Goal: Use online tool/utility

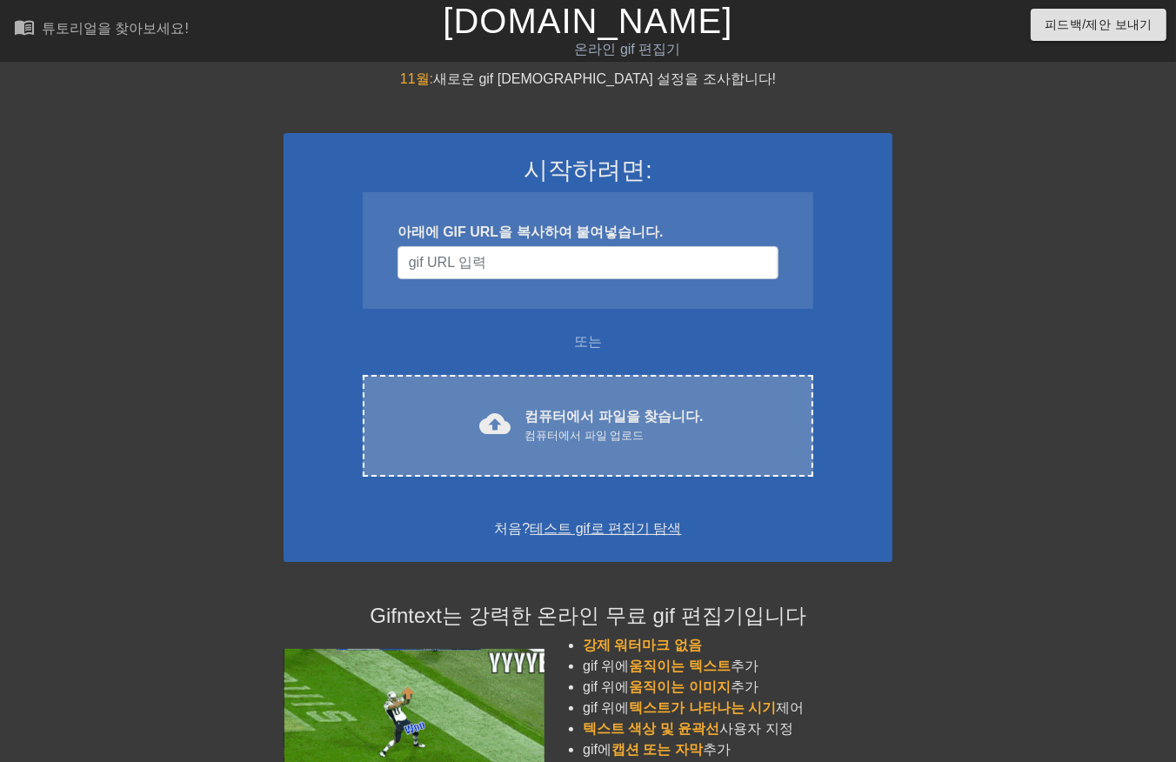
click at [641, 417] on font "컴퓨터에서 파일을 찾습니다." at bounding box center [613, 416] width 178 height 15
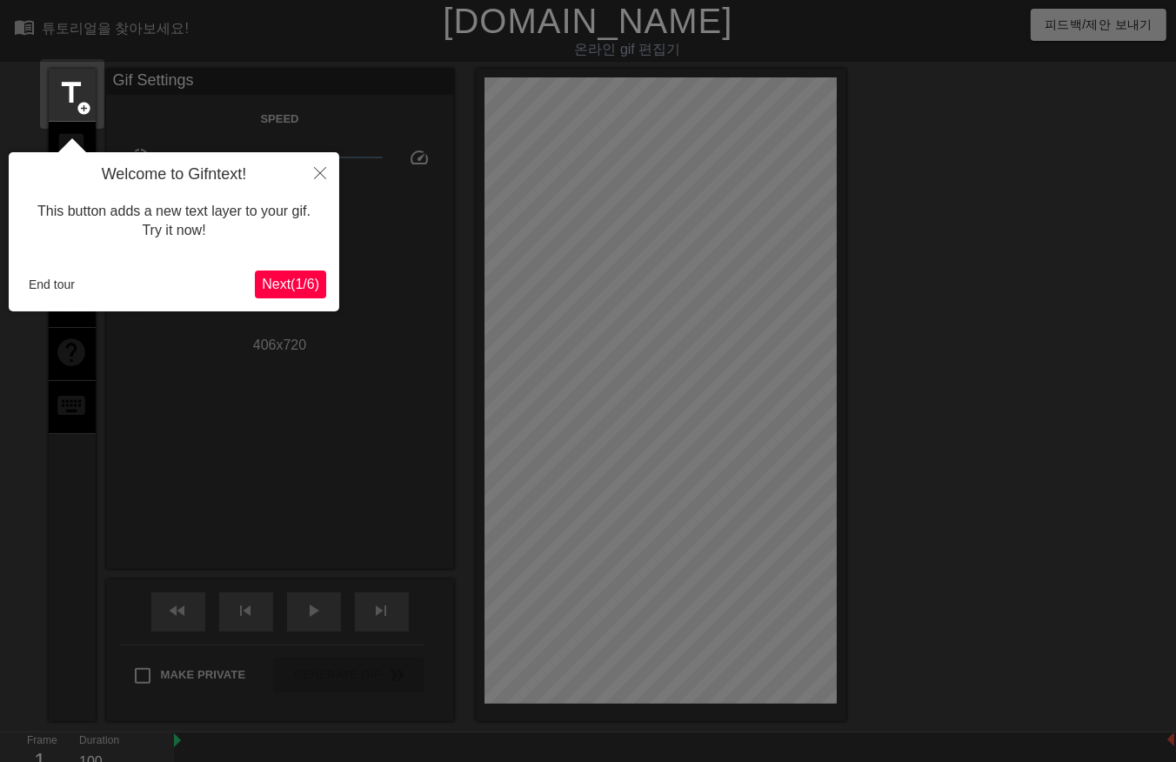
scroll to position [42, 0]
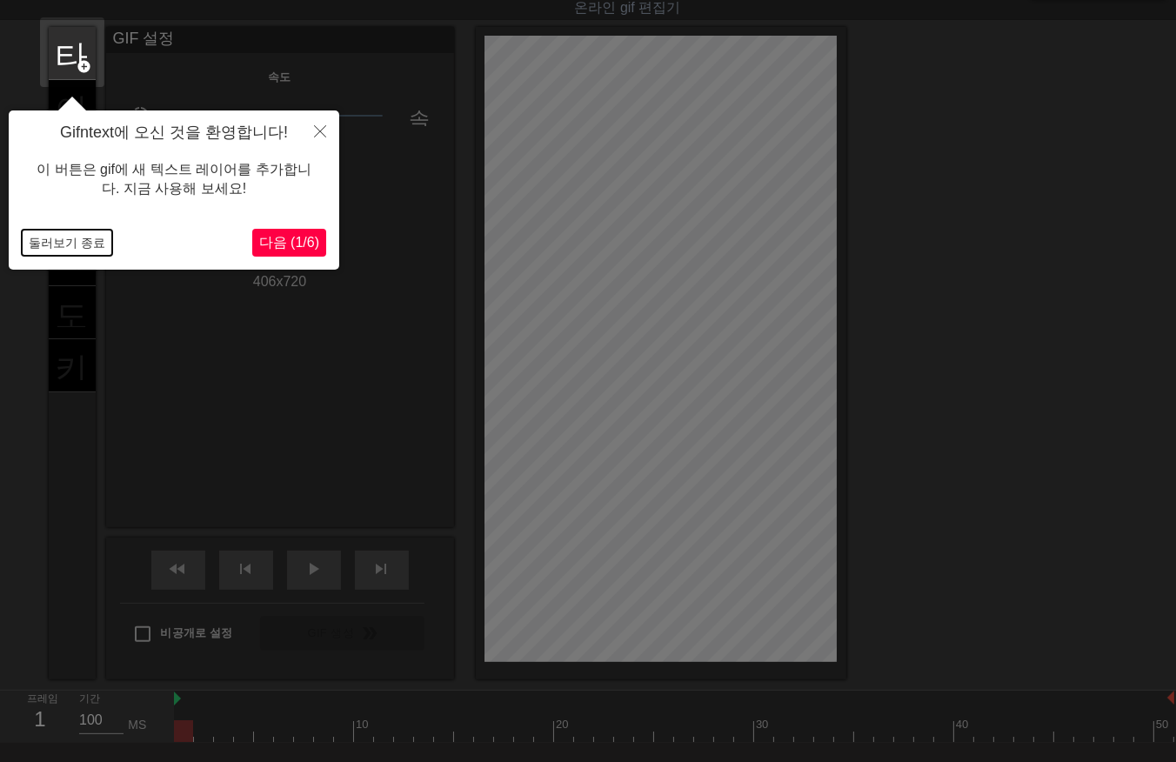
click at [74, 244] on button "둘러보기 종료" at bounding box center [67, 243] width 90 height 26
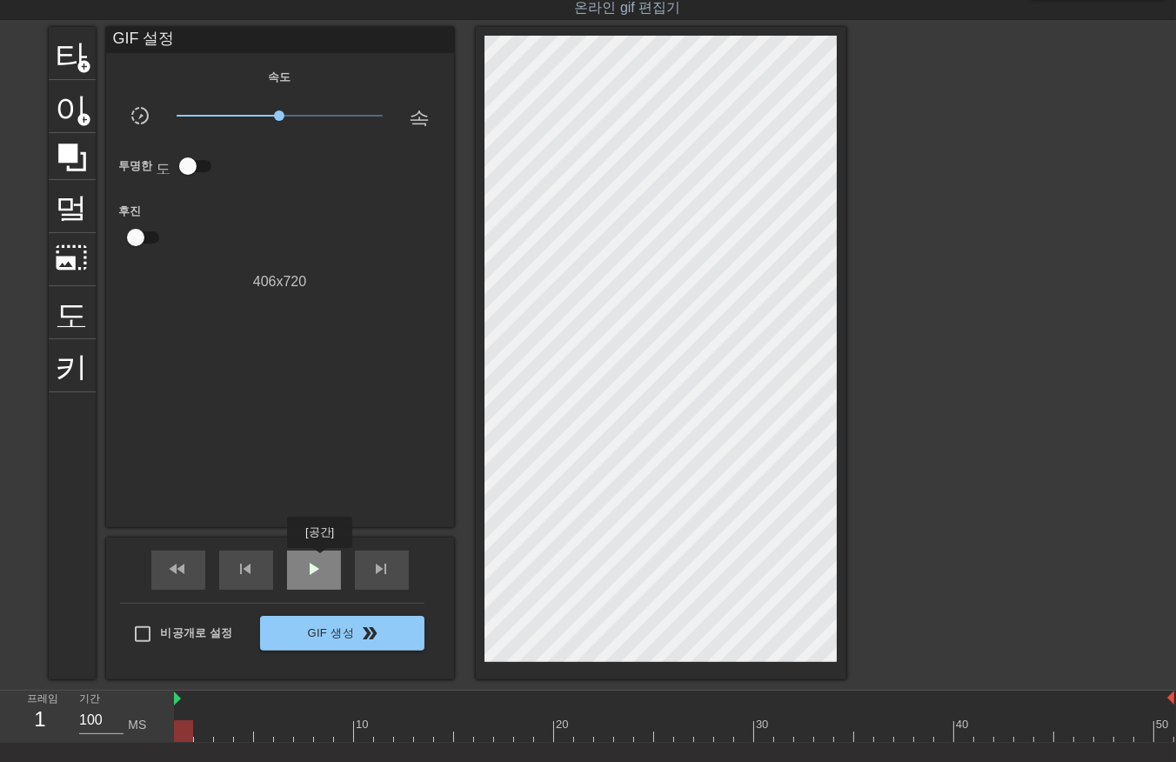
click at [319, 560] on span "play_arrow" at bounding box center [314, 568] width 21 height 21
click at [896, 157] on div at bounding box center [997, 288] width 261 height 522
click at [308, 562] on span "일시 중지" at bounding box center [314, 568] width 21 height 21
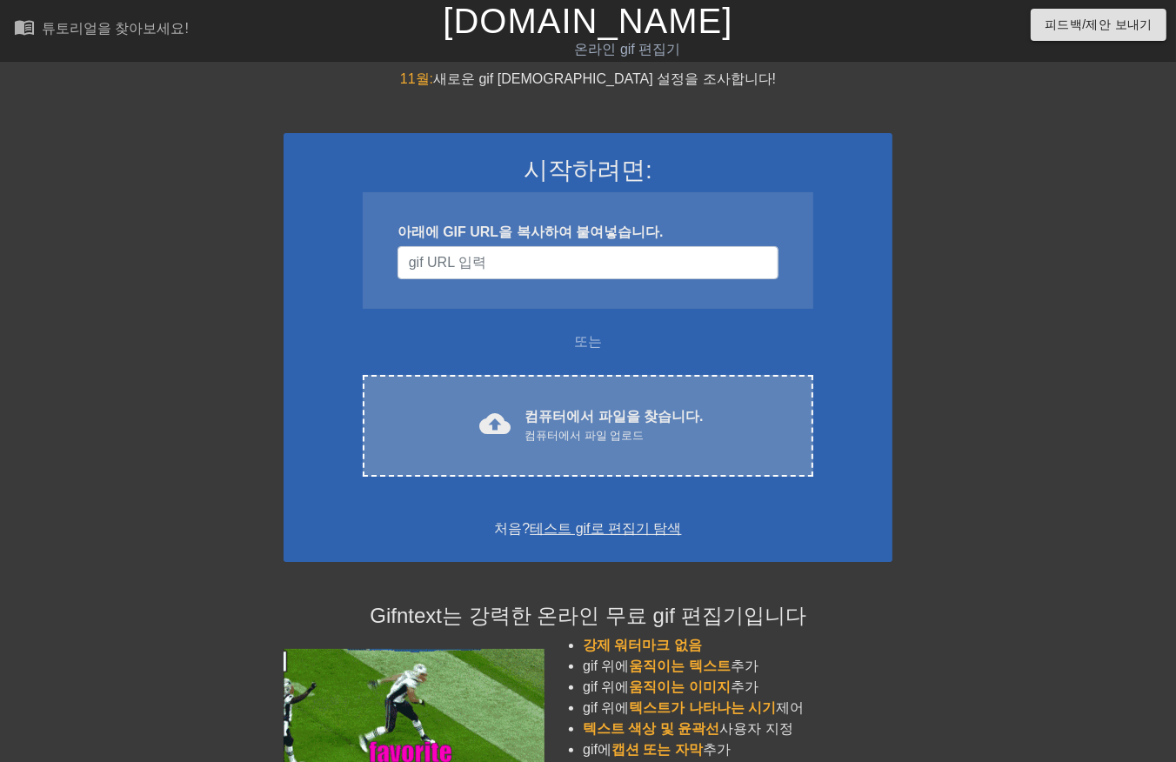
click at [628, 409] on font "컴퓨터에서 파일을 찾습니다." at bounding box center [613, 416] width 178 height 15
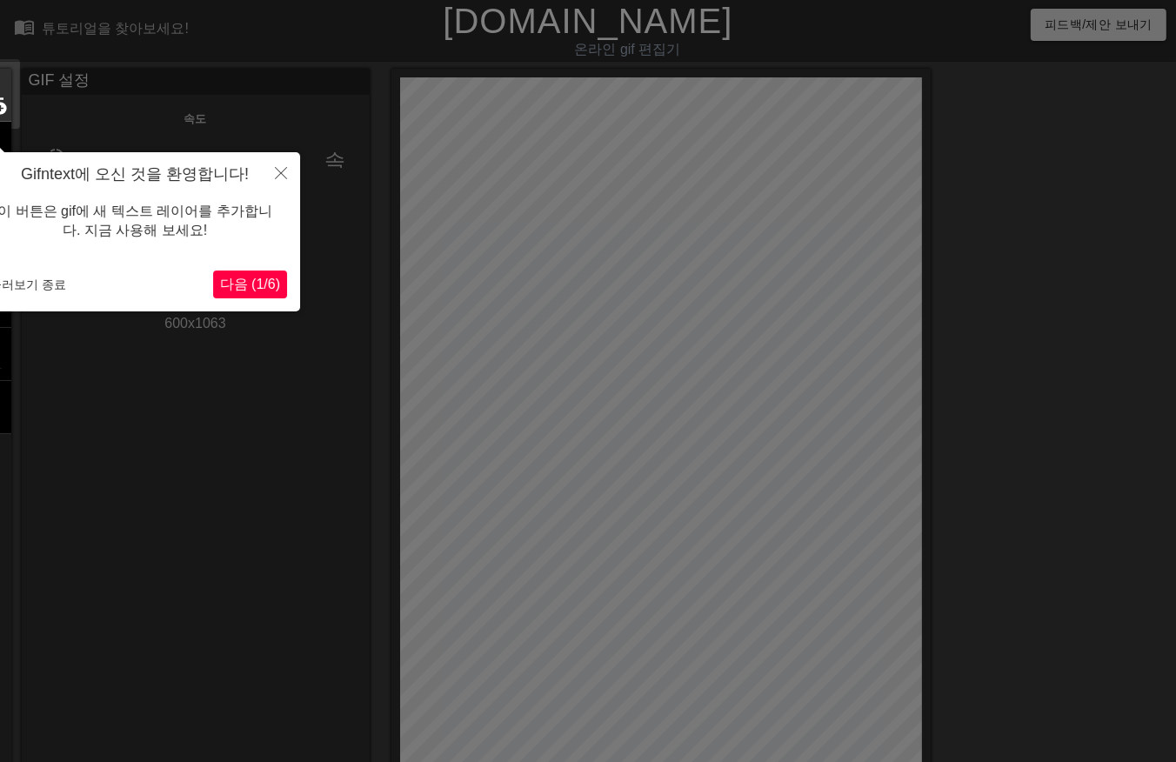
scroll to position [42, 0]
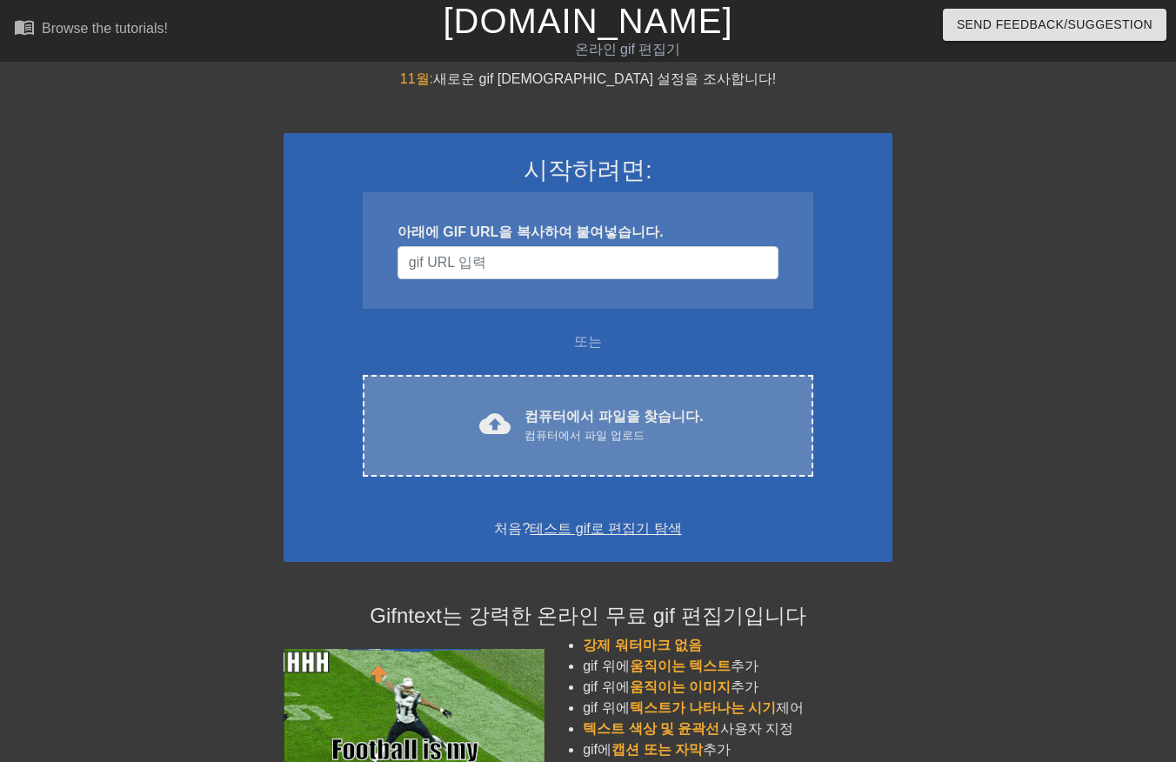
scroll to position [42, 0]
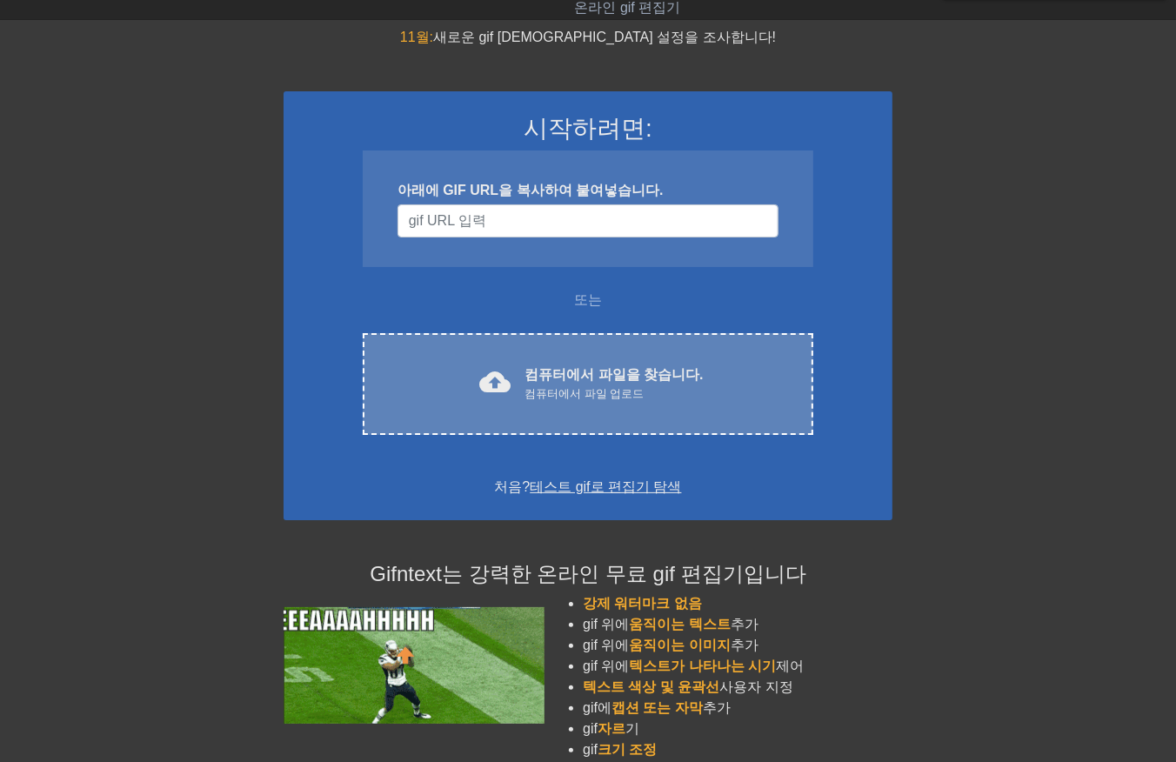
click at [552, 367] on font "컴퓨터에서 파일을 찾습니다." at bounding box center [613, 374] width 178 height 15
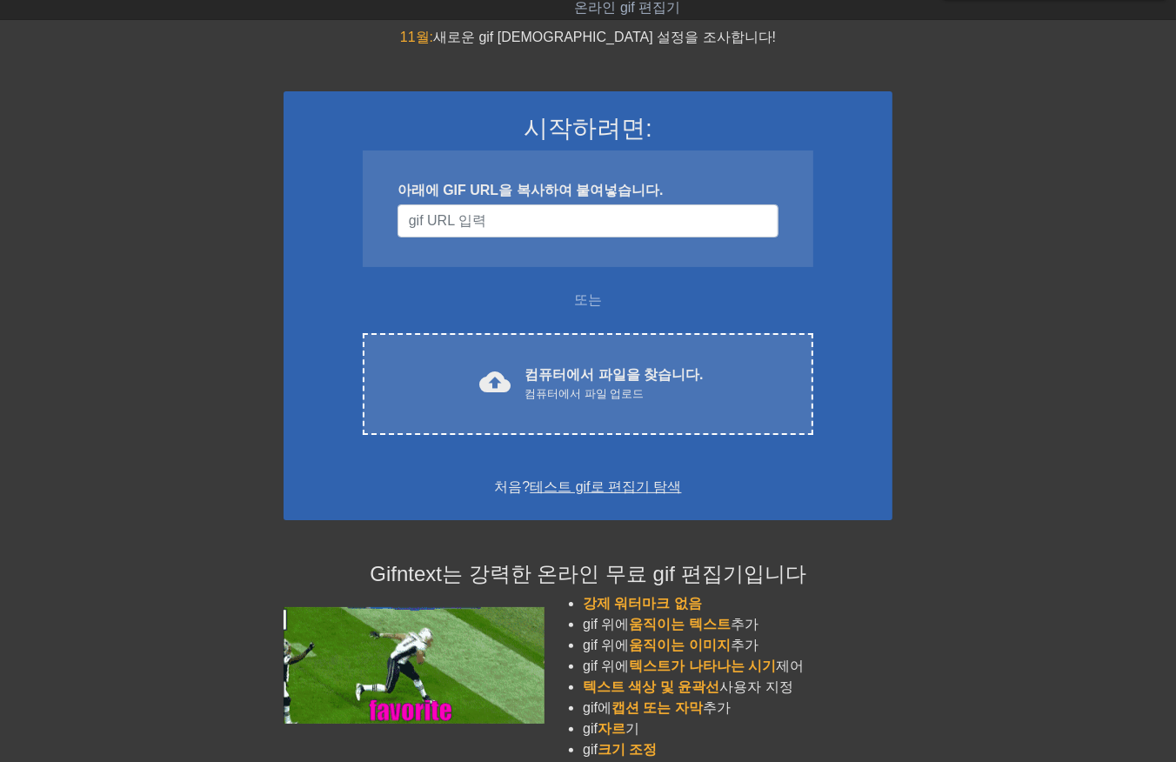
scroll to position [0, 0]
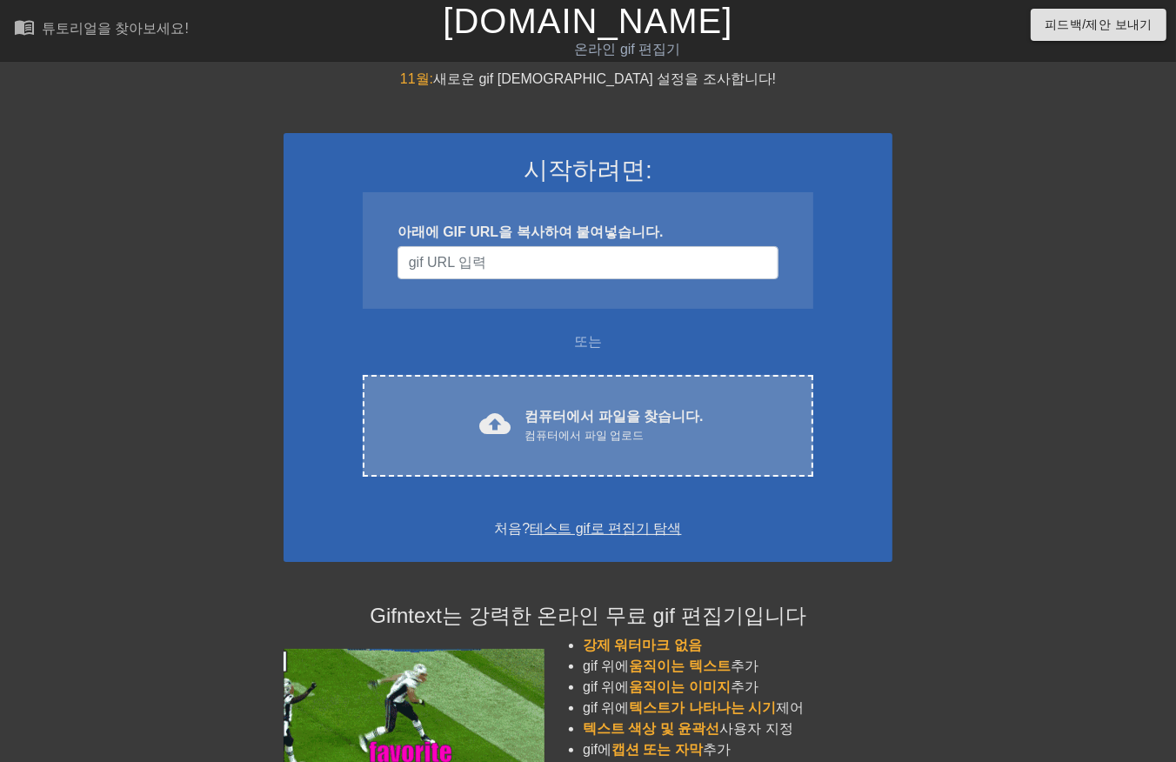
click at [644, 431] on div "컴퓨터에서 파일 업로드" at bounding box center [613, 435] width 178 height 17
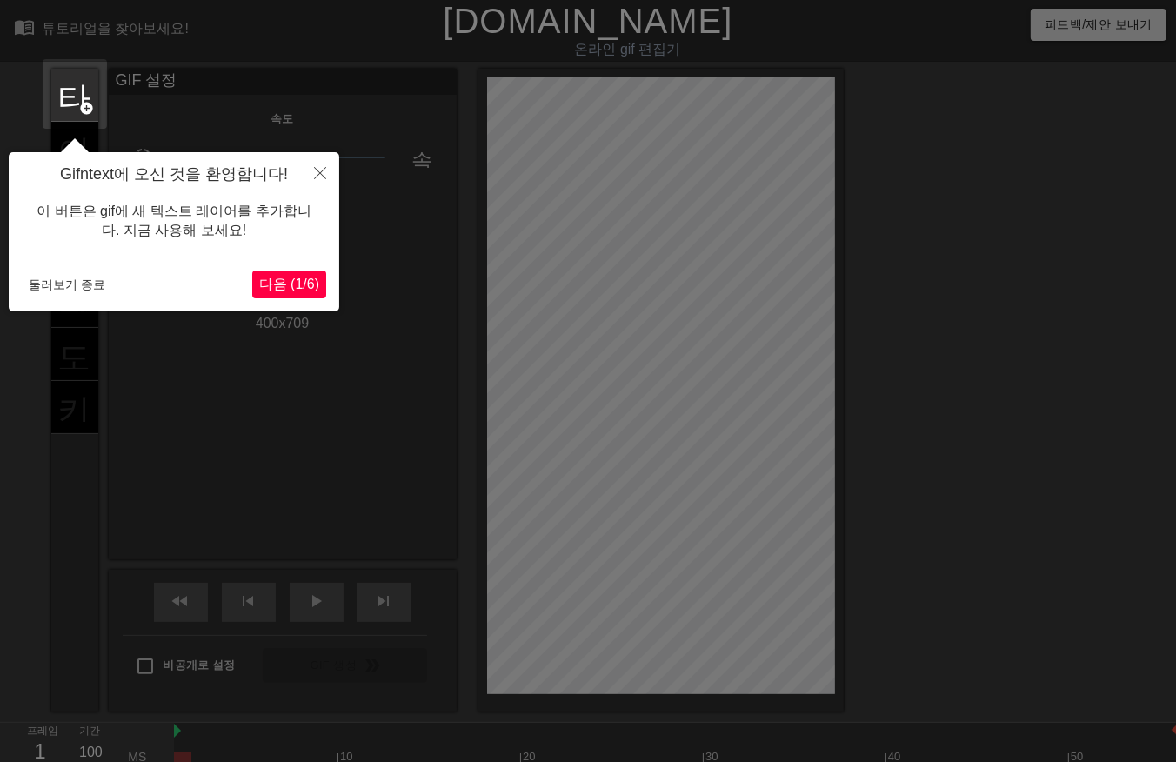
scroll to position [42, 0]
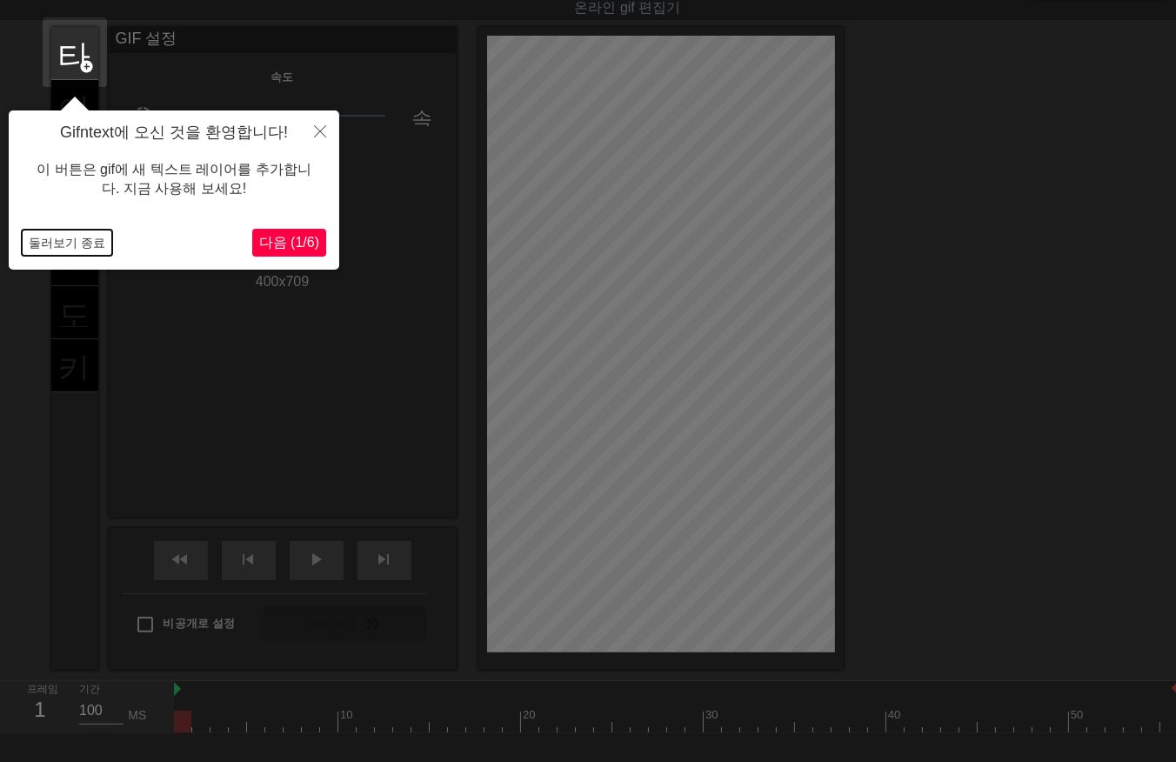
click at [50, 244] on button "둘러보기 종료" at bounding box center [67, 243] width 90 height 26
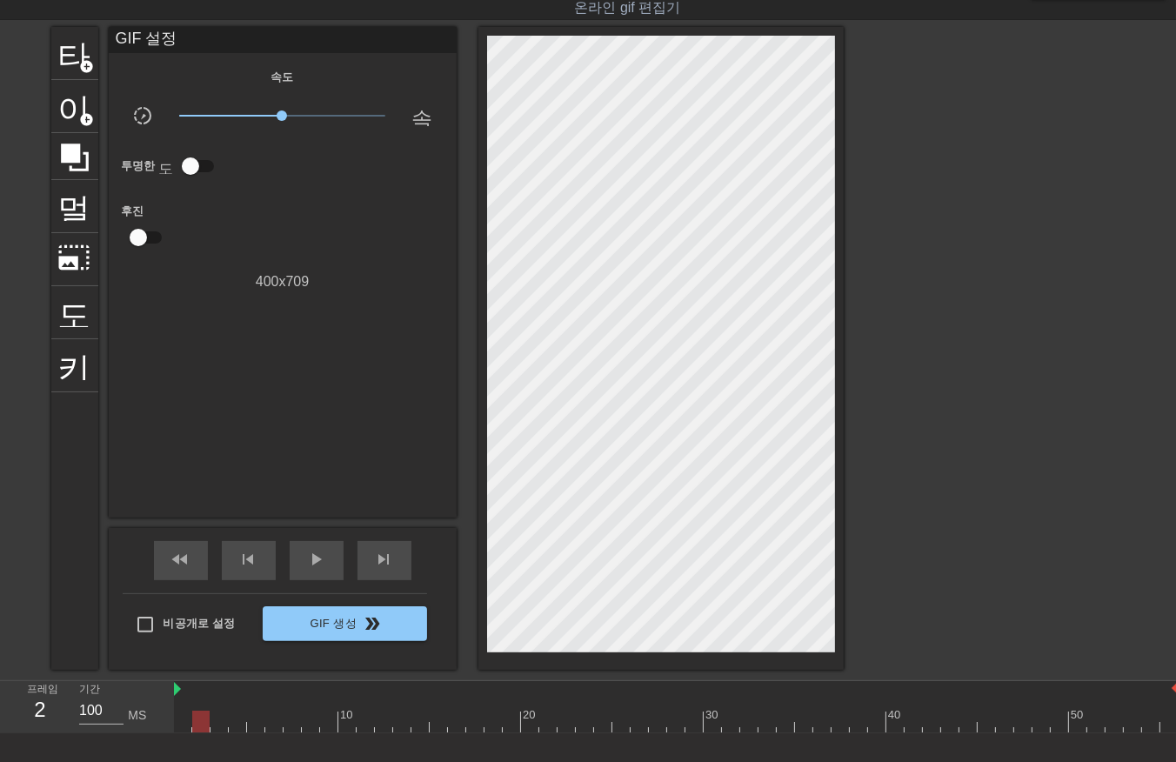
click at [198, 724] on div at bounding box center [676, 722] width 1005 height 22
click at [215, 722] on div at bounding box center [676, 722] width 1005 height 22
click at [228, 725] on div at bounding box center [676, 722] width 1005 height 22
click at [254, 723] on div at bounding box center [676, 722] width 1005 height 22
click at [270, 724] on div at bounding box center [676, 722] width 1005 height 22
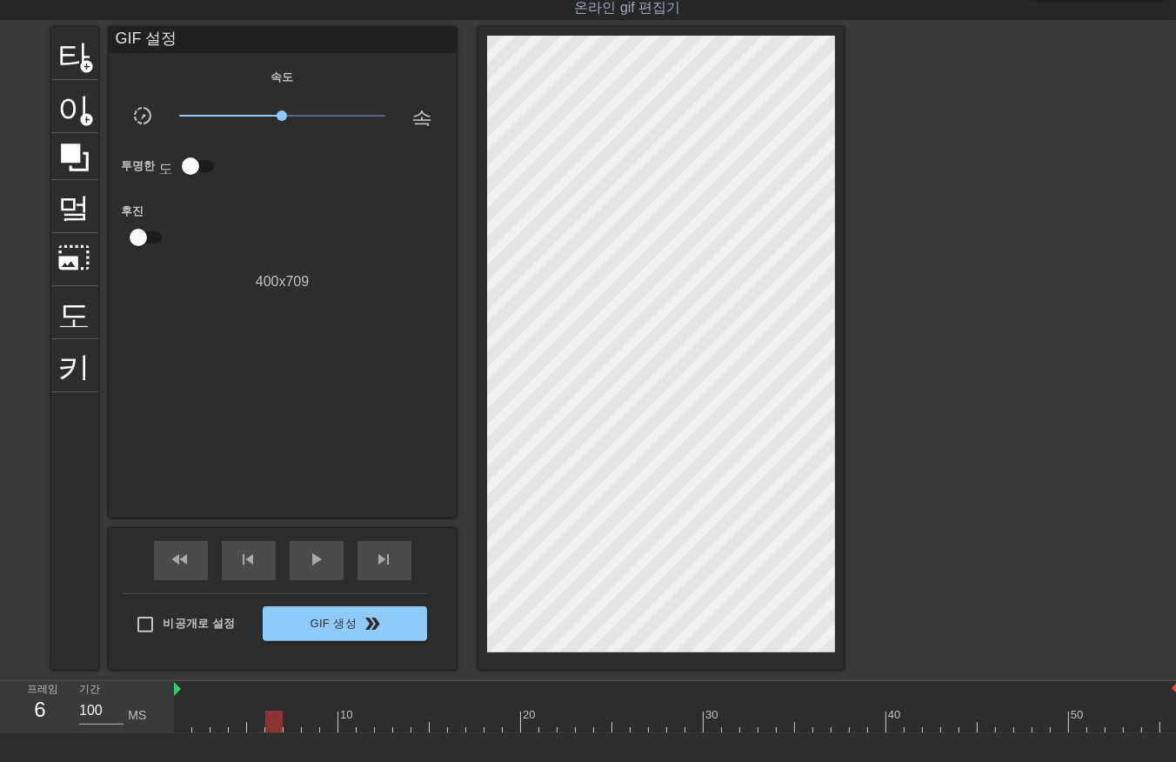
click at [290, 720] on div at bounding box center [676, 722] width 1005 height 22
click at [315, 719] on div at bounding box center [676, 722] width 1005 height 22
click at [344, 722] on div at bounding box center [676, 722] width 1005 height 22
click at [423, 713] on div at bounding box center [676, 722] width 1005 height 22
click at [389, 725] on div at bounding box center [676, 722] width 1005 height 22
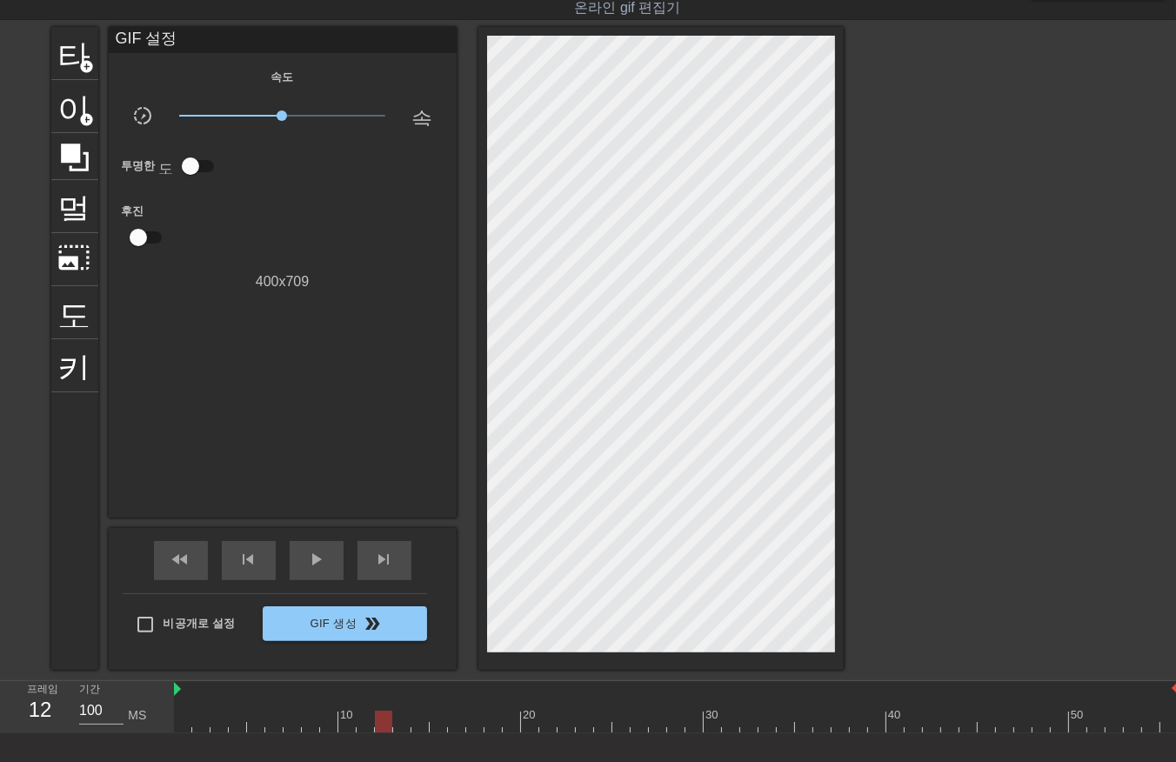
click at [364, 725] on div at bounding box center [676, 722] width 1005 height 22
click at [384, 720] on div at bounding box center [676, 722] width 1005 height 22
click at [811, 337] on div "타이틀 add_circle 이미지 add_circle 멀떠구니 photo_size_select_large 도움말 키보드 GIF 설정 속도 sl…" at bounding box center [588, 348] width 1176 height 643
click at [400, 723] on div at bounding box center [676, 722] width 1005 height 22
drag, startPoint x: 418, startPoint y: 718, endPoint x: 429, endPoint y: 724, distance: 12.1
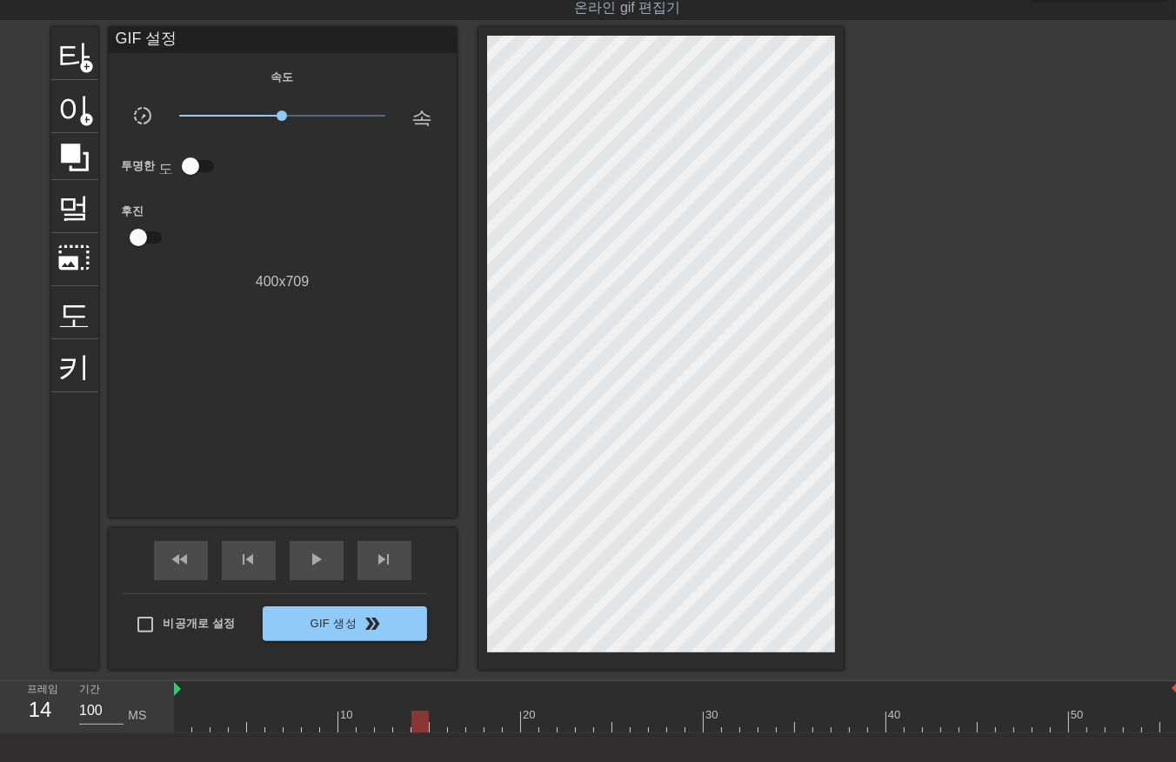
click at [418, 723] on div at bounding box center [676, 722] width 1005 height 22
click at [438, 719] on div at bounding box center [676, 722] width 1005 height 22
click at [452, 722] on div at bounding box center [676, 722] width 1005 height 22
drag, startPoint x: 475, startPoint y: 719, endPoint x: 481, endPoint y: 726, distance: 9.2
click at [473, 725] on div at bounding box center [676, 722] width 1005 height 22
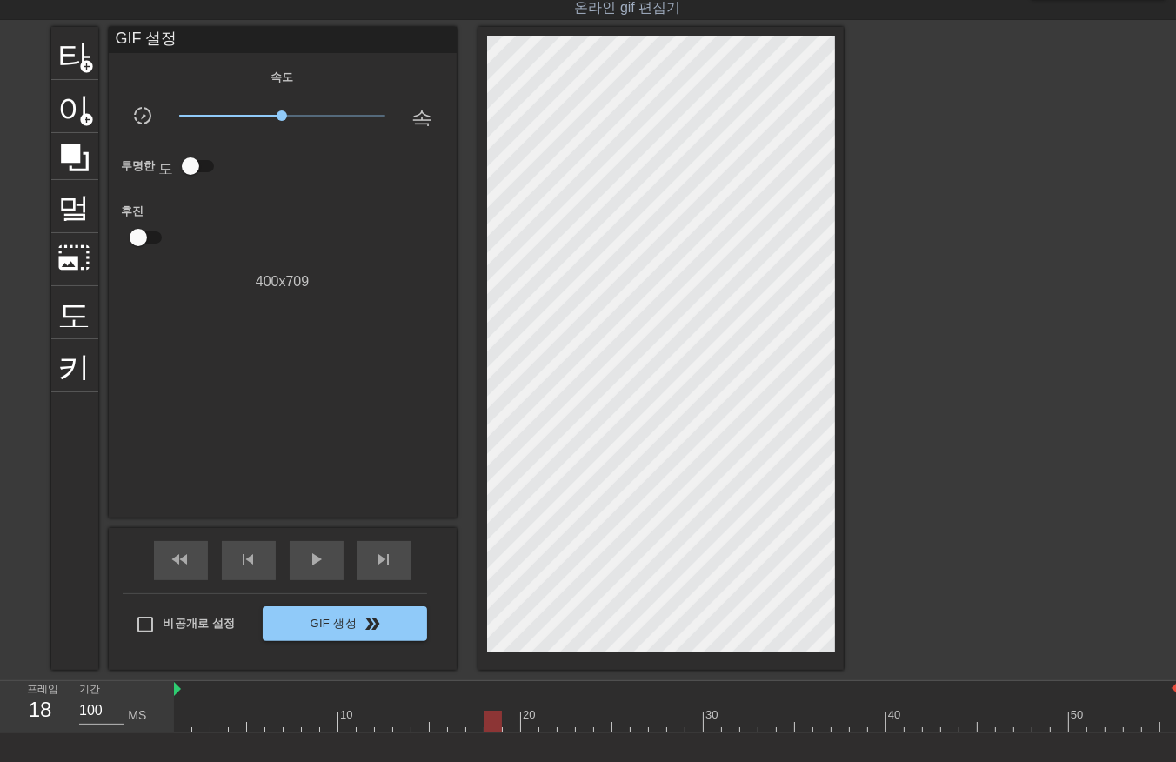
drag, startPoint x: 491, startPoint y: 720, endPoint x: 517, endPoint y: 717, distance: 25.5
click at [494, 725] on div at bounding box center [676, 722] width 1005 height 22
click at [510, 718] on div at bounding box center [676, 722] width 1005 height 22
drag, startPoint x: 529, startPoint y: 715, endPoint x: 552, endPoint y: 715, distance: 23.5
click at [532, 717] on div at bounding box center [676, 722] width 1005 height 22
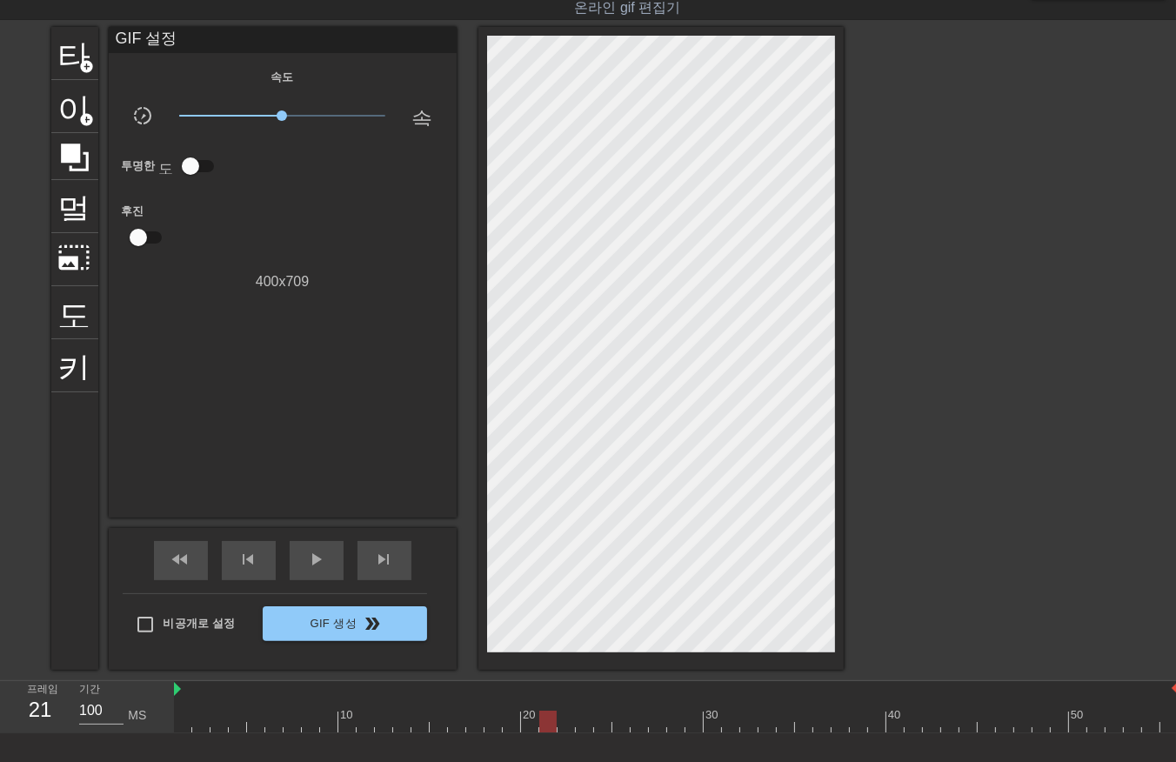
drag, startPoint x: 545, startPoint y: 716, endPoint x: 563, endPoint y: 718, distance: 17.5
click at [550, 719] on div at bounding box center [676, 722] width 1005 height 22
click at [565, 718] on div at bounding box center [676, 722] width 1005 height 22
drag, startPoint x: 581, startPoint y: 719, endPoint x: 593, endPoint y: 723, distance: 12.7
click at [587, 726] on div at bounding box center [676, 722] width 1005 height 22
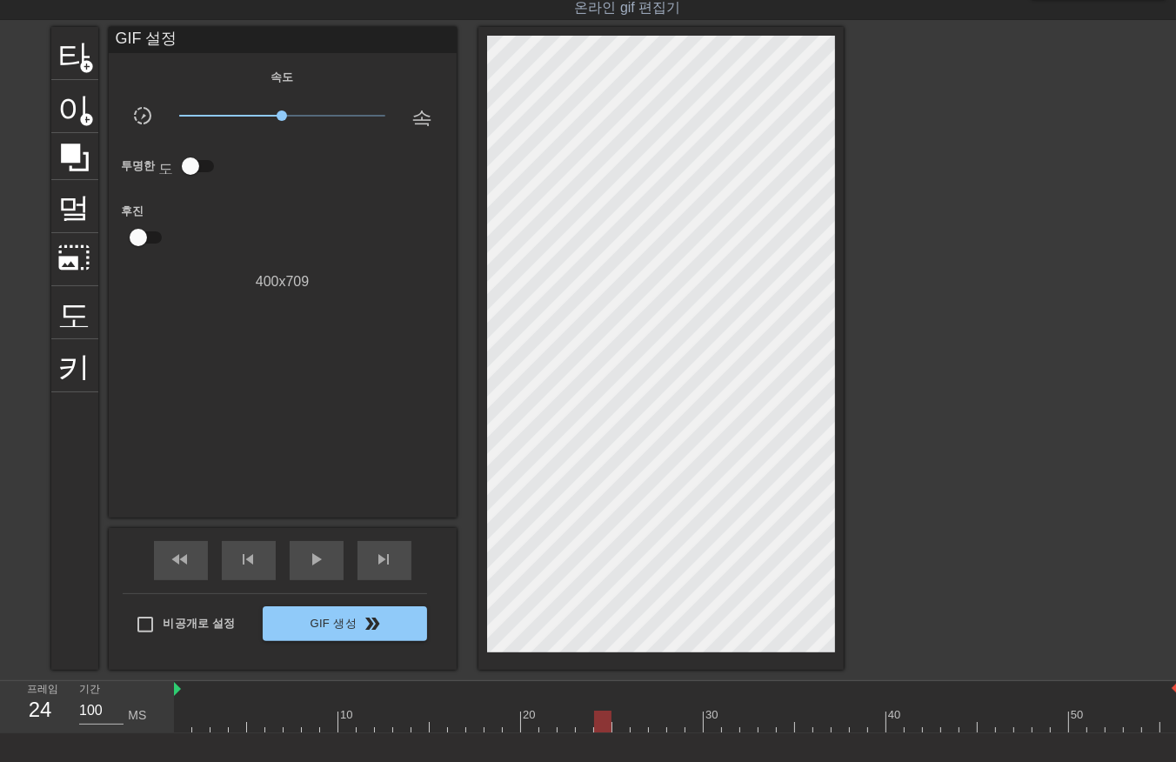
drag, startPoint x: 598, startPoint y: 720, endPoint x: 607, endPoint y: 720, distance: 9.6
click at [598, 725] on div at bounding box center [676, 722] width 1005 height 22
click at [620, 718] on div at bounding box center [676, 722] width 1005 height 22
drag, startPoint x: 638, startPoint y: 716, endPoint x: 653, endPoint y: 719, distance: 15.2
click at [641, 723] on div at bounding box center [676, 722] width 1005 height 22
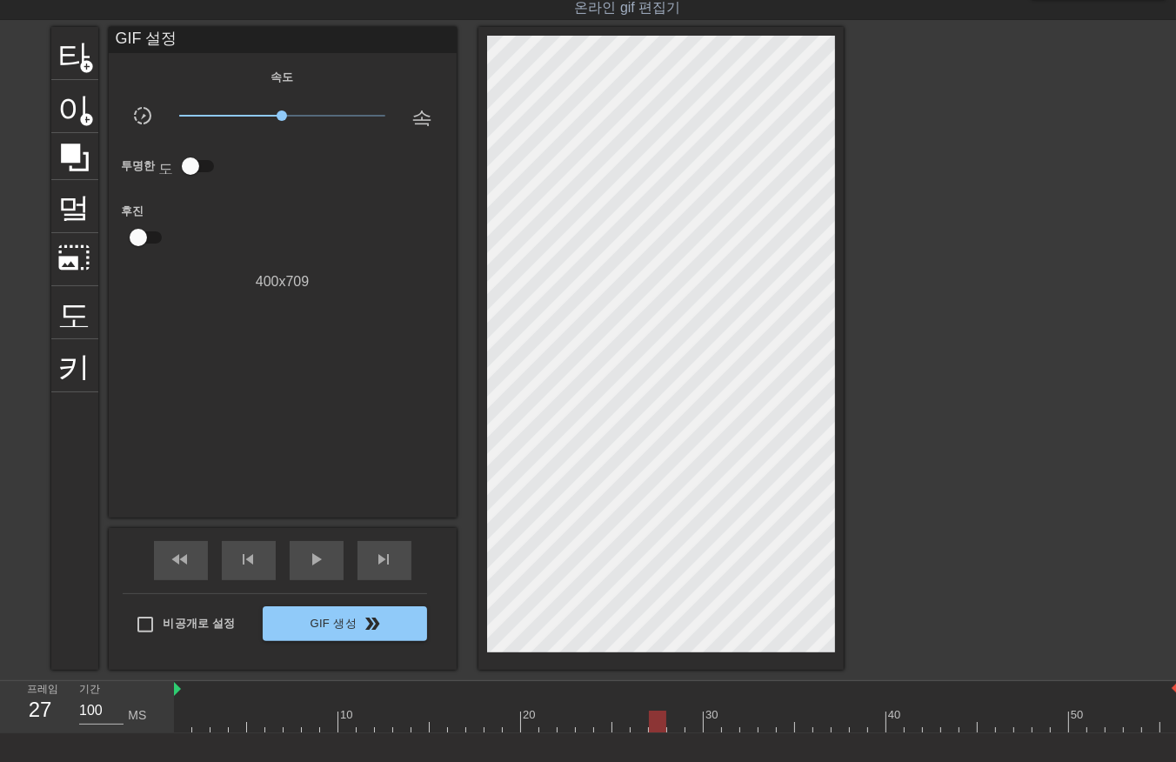
drag, startPoint x: 653, startPoint y: 718, endPoint x: 663, endPoint y: 722, distance: 10.5
click at [651, 720] on div at bounding box center [676, 722] width 1005 height 22
drag, startPoint x: 672, startPoint y: 717, endPoint x: 687, endPoint y: 725, distance: 17.2
click at [675, 725] on div at bounding box center [676, 722] width 1005 height 22
click at [691, 723] on div at bounding box center [676, 722] width 1005 height 22
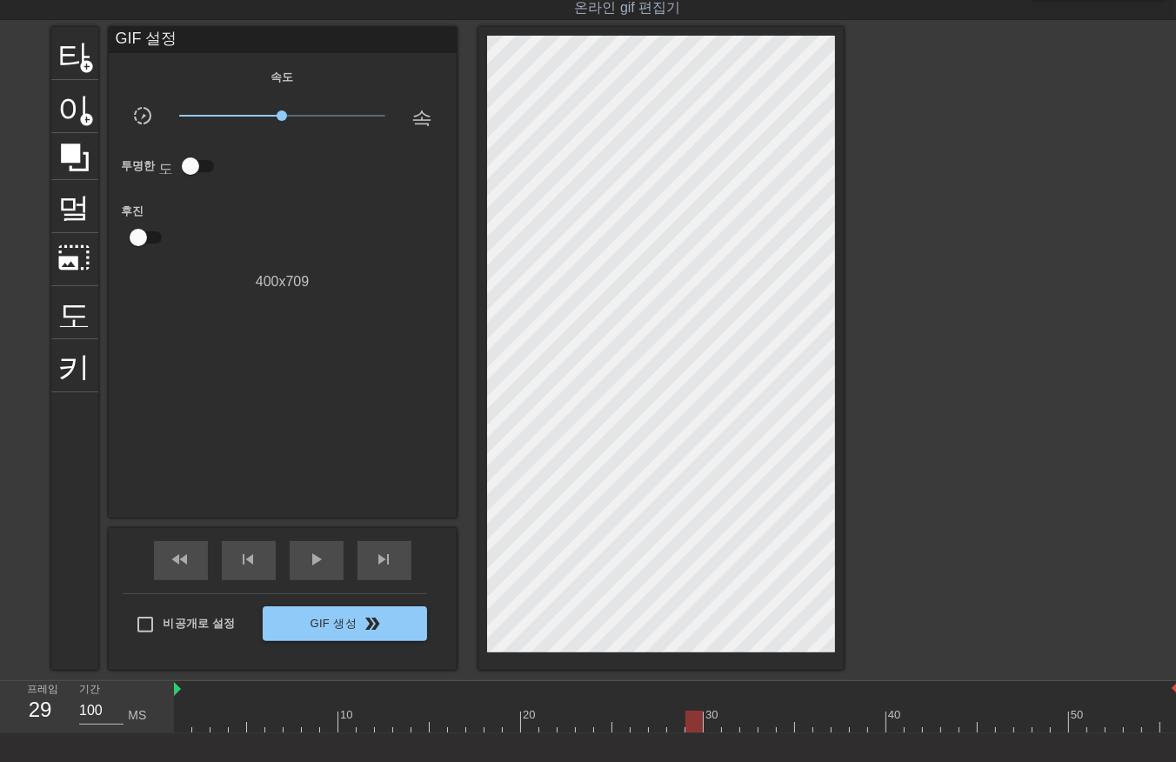
drag, startPoint x: 709, startPoint y: 718, endPoint x: 716, endPoint y: 725, distance: 9.8
click at [710, 725] on div at bounding box center [676, 722] width 1005 height 22
drag, startPoint x: 724, startPoint y: 720, endPoint x: 737, endPoint y: 731, distance: 16.7
click at [731, 731] on div at bounding box center [676, 722] width 1005 height 22
drag, startPoint x: 748, startPoint y: 718, endPoint x: 758, endPoint y: 724, distance: 11.3
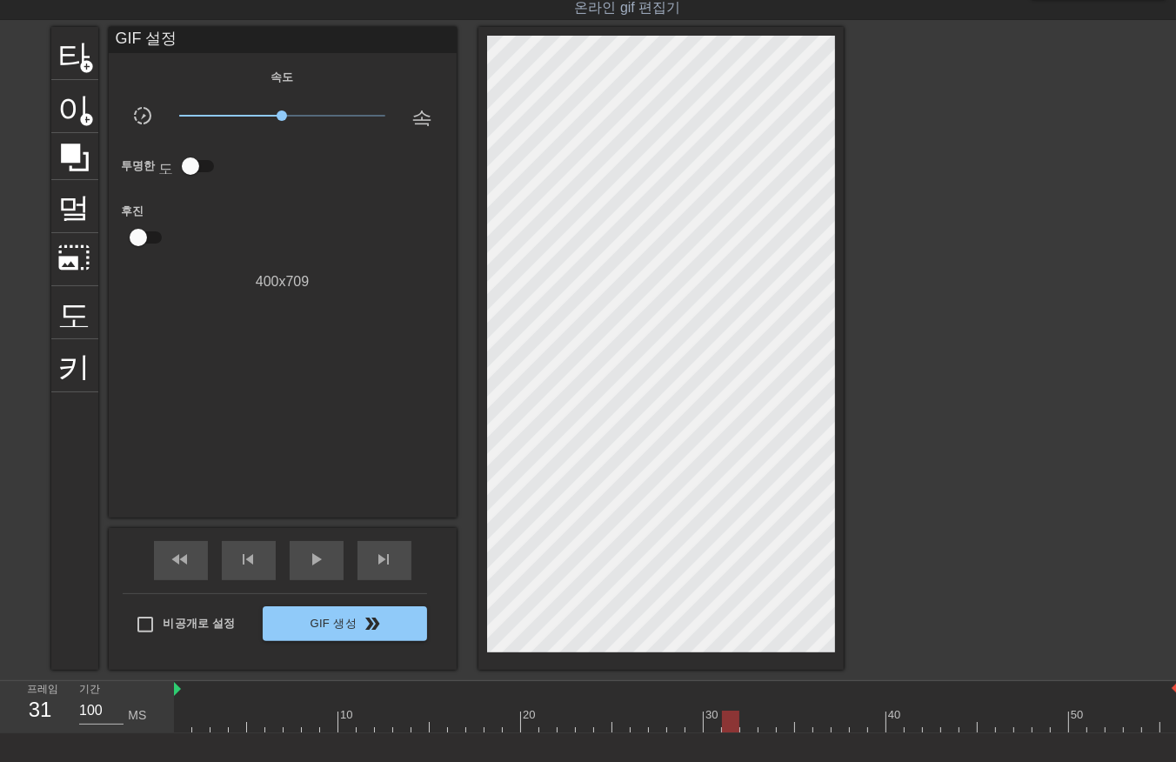
click at [758, 724] on div at bounding box center [676, 722] width 1005 height 22
drag, startPoint x: 766, startPoint y: 720, endPoint x: 772, endPoint y: 727, distance: 9.2
click at [771, 727] on div at bounding box center [676, 722] width 1005 height 22
drag, startPoint x: 785, startPoint y: 720, endPoint x: 801, endPoint y: 719, distance: 15.7
click at [789, 726] on div at bounding box center [676, 722] width 1005 height 22
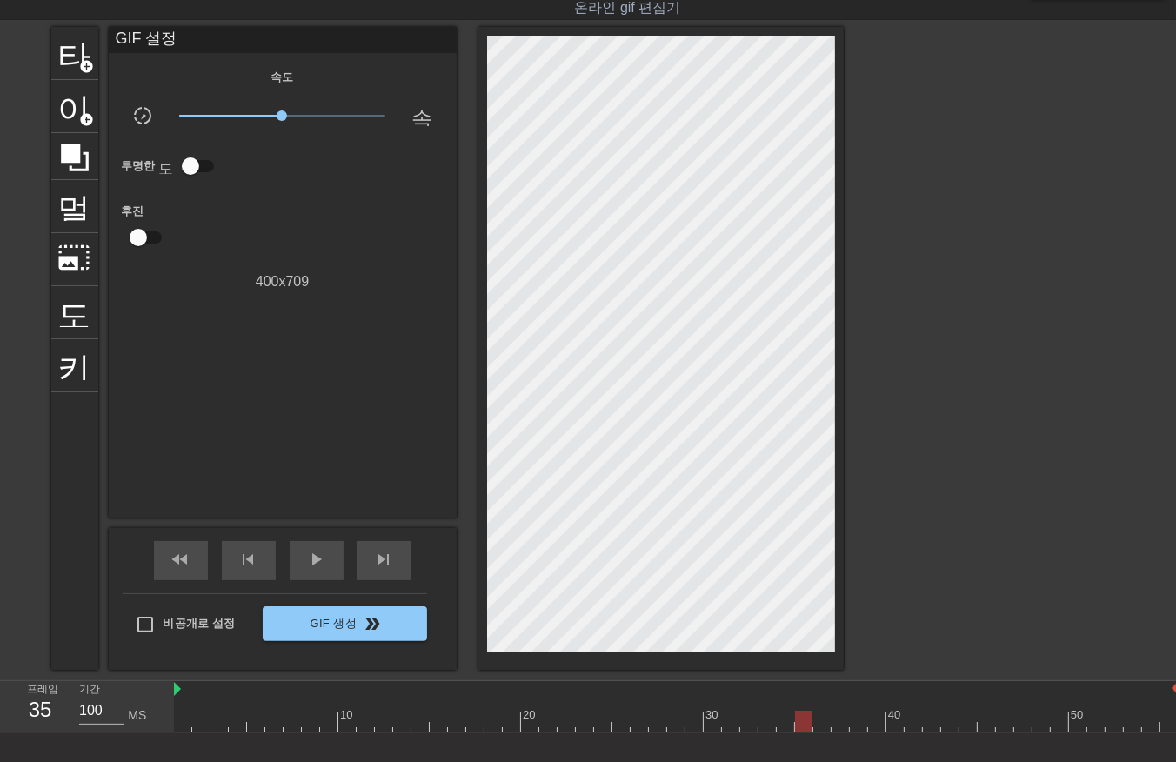
click at [803, 724] on div at bounding box center [676, 722] width 1005 height 22
click at [819, 724] on div at bounding box center [676, 722] width 1005 height 22
drag, startPoint x: 838, startPoint y: 719, endPoint x: 849, endPoint y: 724, distance: 12.1
click at [839, 725] on div at bounding box center [676, 722] width 1005 height 22
click at [858, 722] on div at bounding box center [676, 722] width 1005 height 22
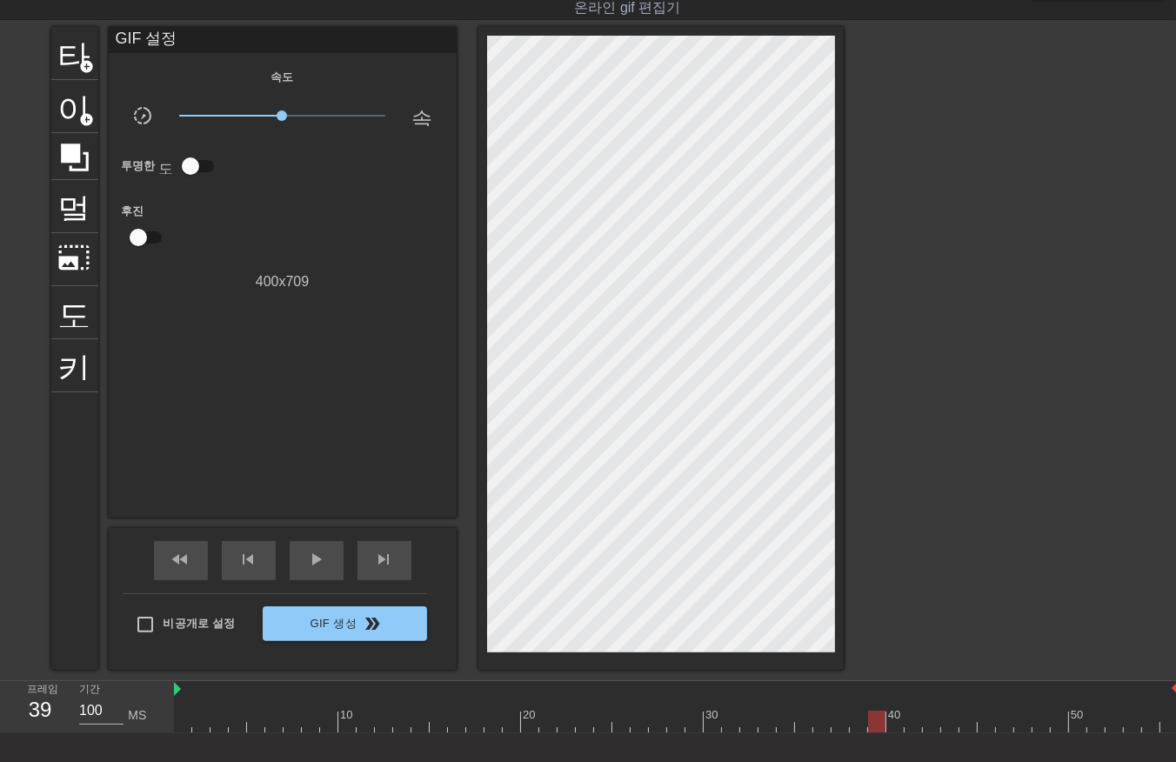
drag, startPoint x: 876, startPoint y: 719, endPoint x: 890, endPoint y: 728, distance: 16.4
click at [878, 725] on div at bounding box center [676, 722] width 1005 height 22
drag, startPoint x: 894, startPoint y: 716, endPoint x: 916, endPoint y: 726, distance: 24.1
click at [898, 719] on div at bounding box center [676, 722] width 1005 height 22
drag, startPoint x: 910, startPoint y: 717, endPoint x: 918, endPoint y: 731, distance: 17.2
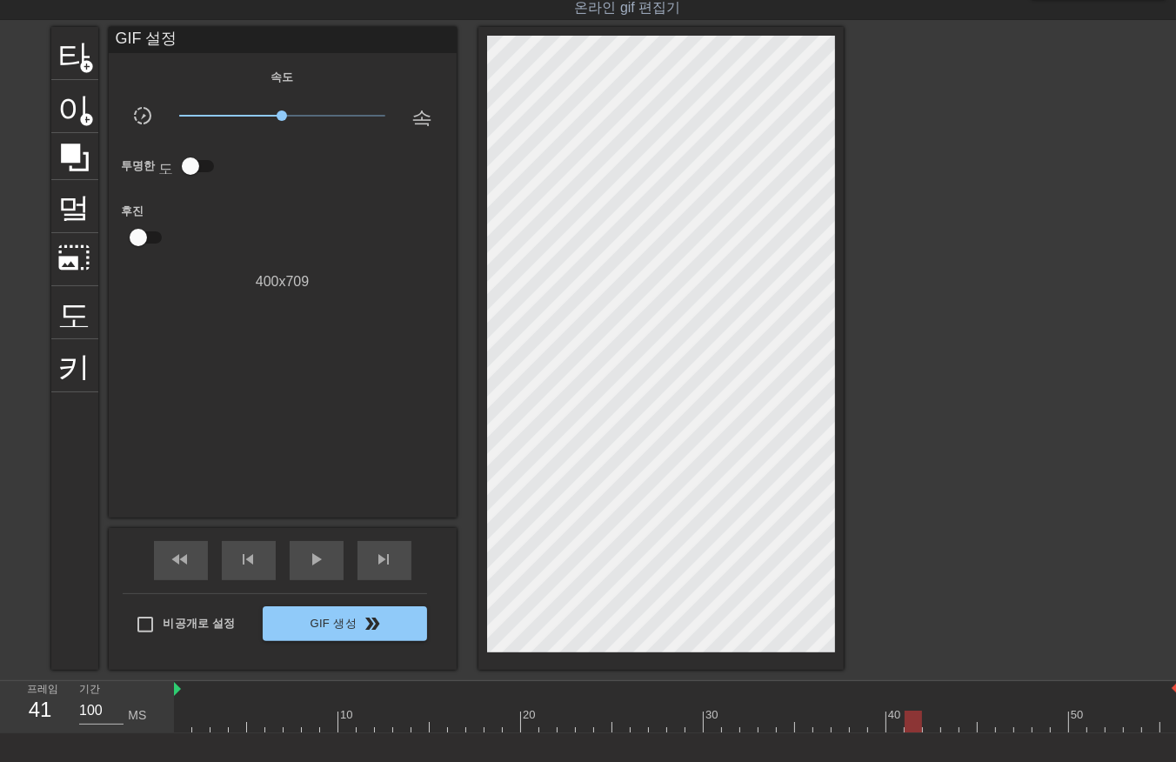
click at [913, 725] on div at bounding box center [676, 722] width 1005 height 22
drag, startPoint x: 932, startPoint y: 715, endPoint x: 928, endPoint y: 729, distance: 14.6
click at [928, 729] on div at bounding box center [676, 722] width 1005 height 22
